Goal: Task Accomplishment & Management: Use online tool/utility

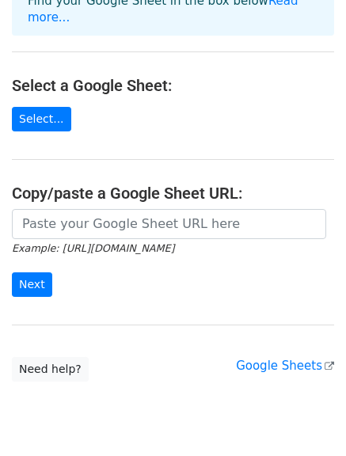
scroll to position [158, 0]
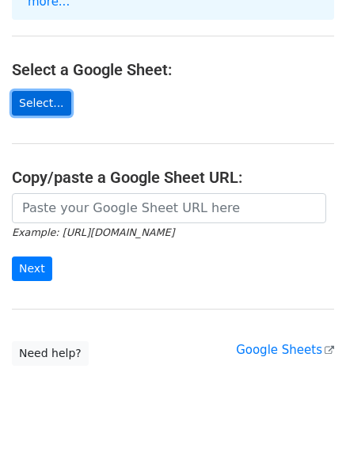
click at [52, 91] on link "Select..." at bounding box center [41, 103] width 59 height 25
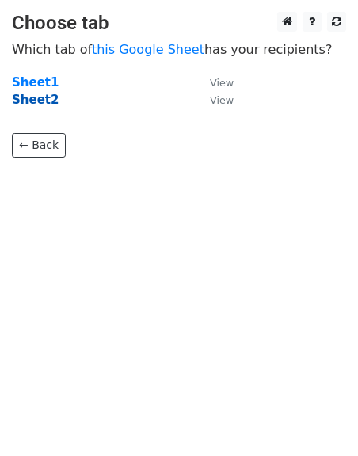
click at [26, 104] on strong "Sheet2" at bounding box center [35, 100] width 47 height 14
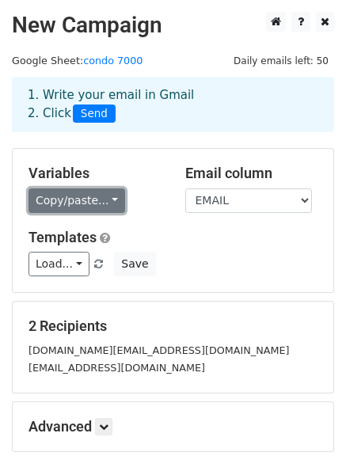
click at [65, 199] on link "Copy/paste..." at bounding box center [76, 200] width 96 height 25
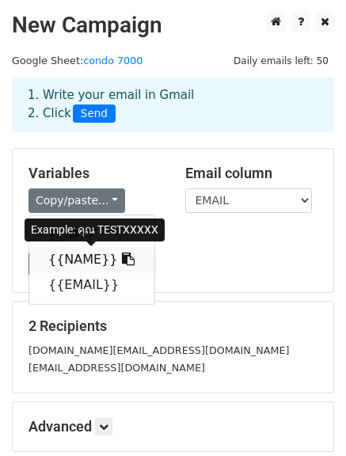
click at [83, 260] on link "{{NAME}}" at bounding box center [91, 259] width 125 height 25
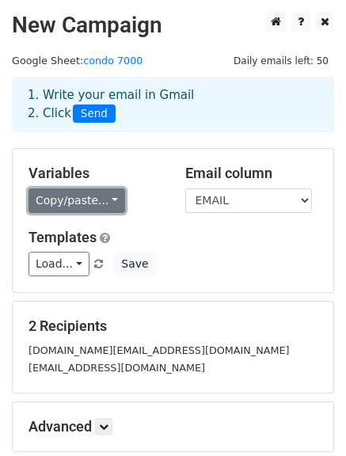
click at [100, 201] on link "Copy/paste..." at bounding box center [76, 200] width 96 height 25
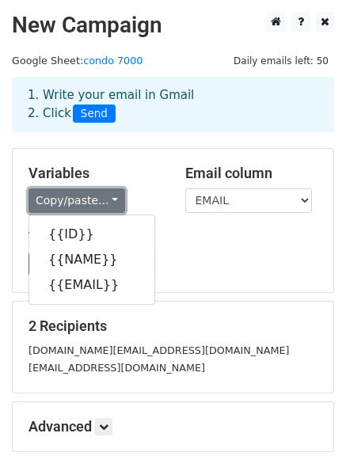
click at [98, 192] on link "Copy/paste..." at bounding box center [76, 200] width 96 height 25
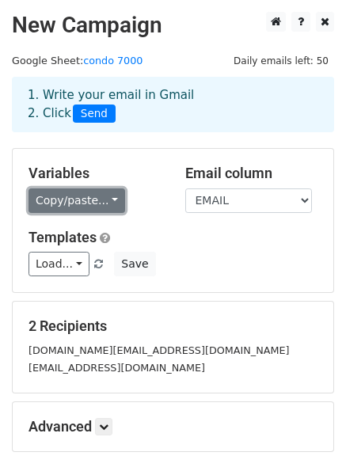
click at [100, 198] on link "Copy/paste..." at bounding box center [76, 200] width 96 height 25
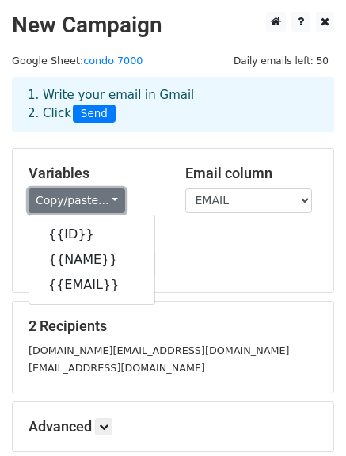
click at [108, 194] on link "Copy/paste..." at bounding box center [76, 200] width 96 height 25
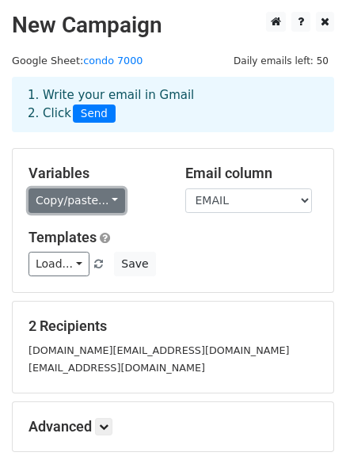
click at [112, 198] on link "Copy/paste..." at bounding box center [76, 200] width 96 height 25
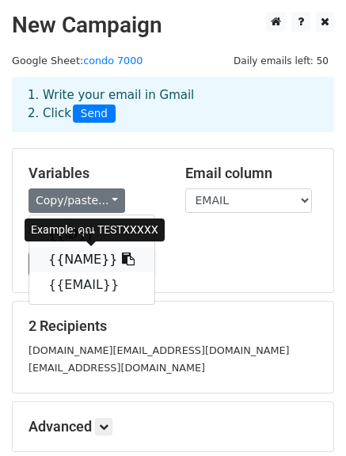
click at [85, 263] on link "{{NAME}}" at bounding box center [91, 259] width 125 height 25
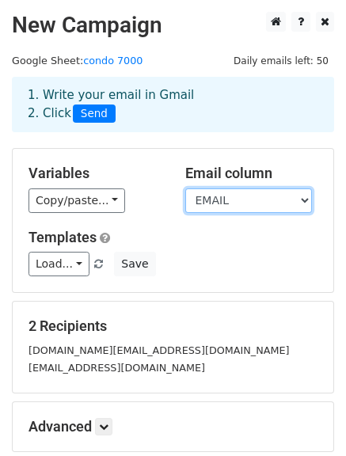
click at [221, 203] on select "ID NAME EMAIL" at bounding box center [248, 200] width 127 height 25
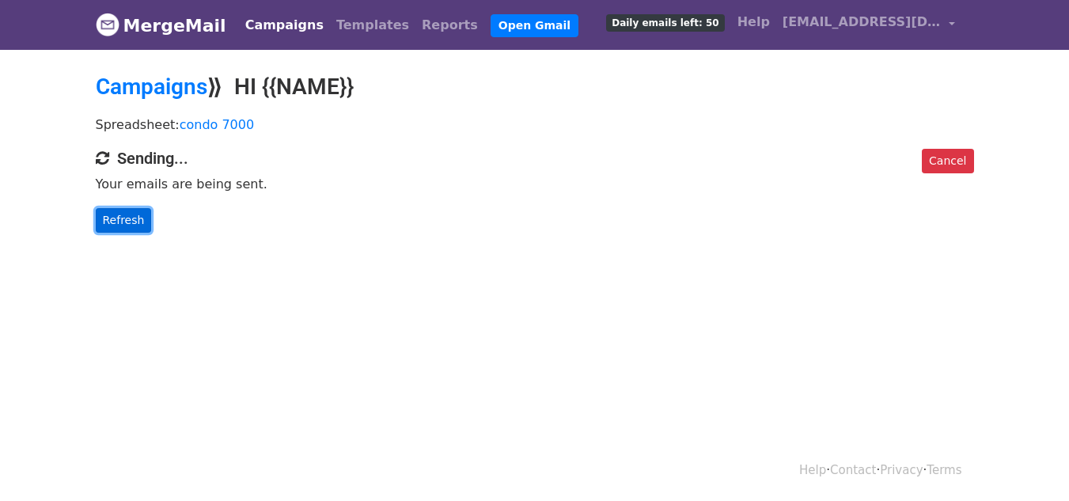
click at [123, 222] on link "Refresh" at bounding box center [124, 220] width 56 height 25
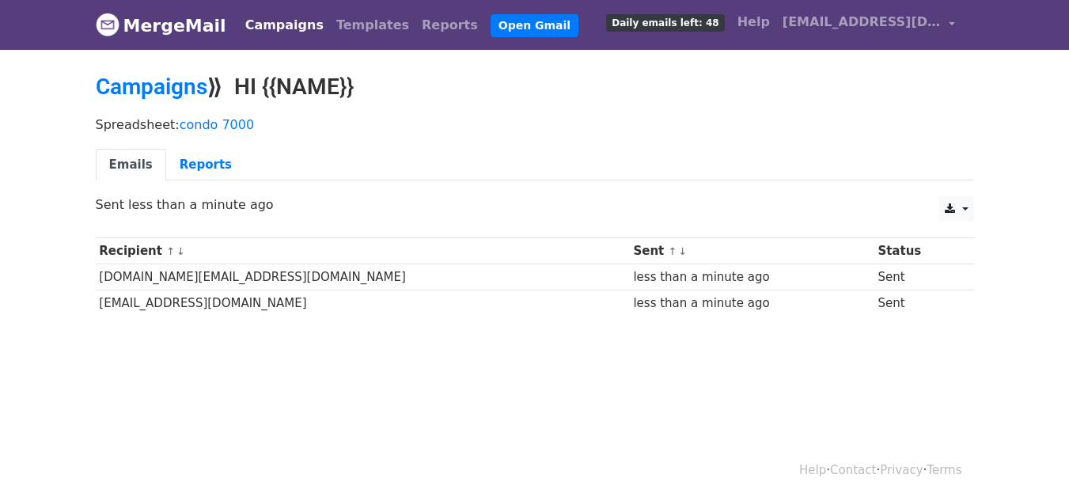
click at [630, 286] on td "less than a minute ago" at bounding box center [752, 277] width 244 height 26
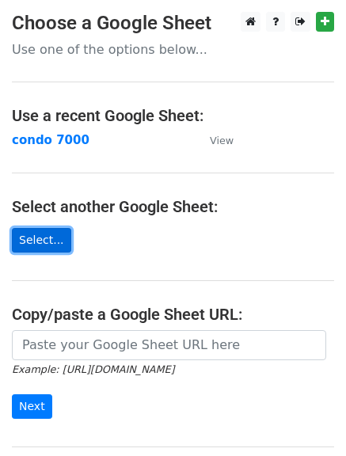
click at [47, 244] on link "Select..." at bounding box center [41, 240] width 59 height 25
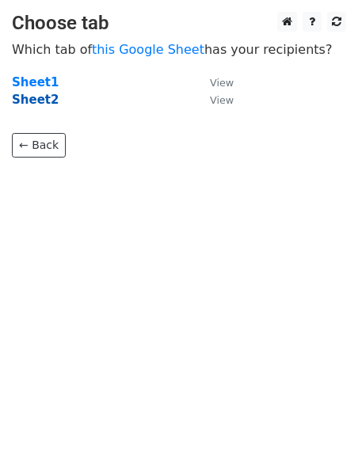
click at [28, 101] on strong "Sheet2" at bounding box center [35, 100] width 47 height 14
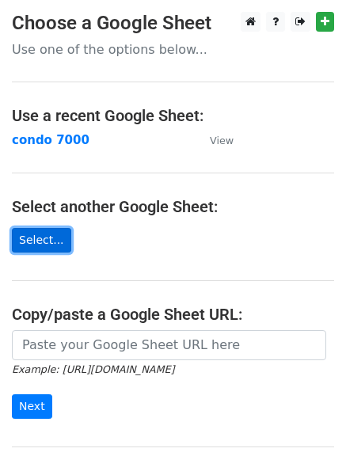
click at [38, 238] on link "Select..." at bounding box center [41, 240] width 59 height 25
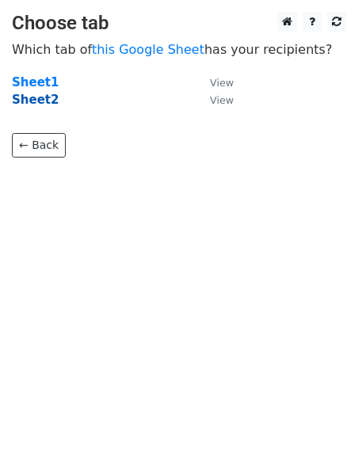
click at [32, 97] on strong "Sheet2" at bounding box center [35, 100] width 47 height 14
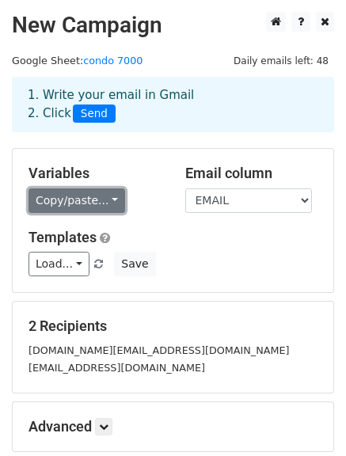
click at [89, 200] on link "Copy/paste..." at bounding box center [76, 200] width 96 height 25
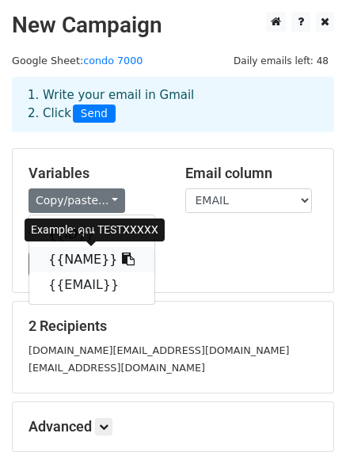
click at [89, 261] on link "{{NAME}}" at bounding box center [91, 259] width 125 height 25
